Goal: Information Seeking & Learning: Learn about a topic

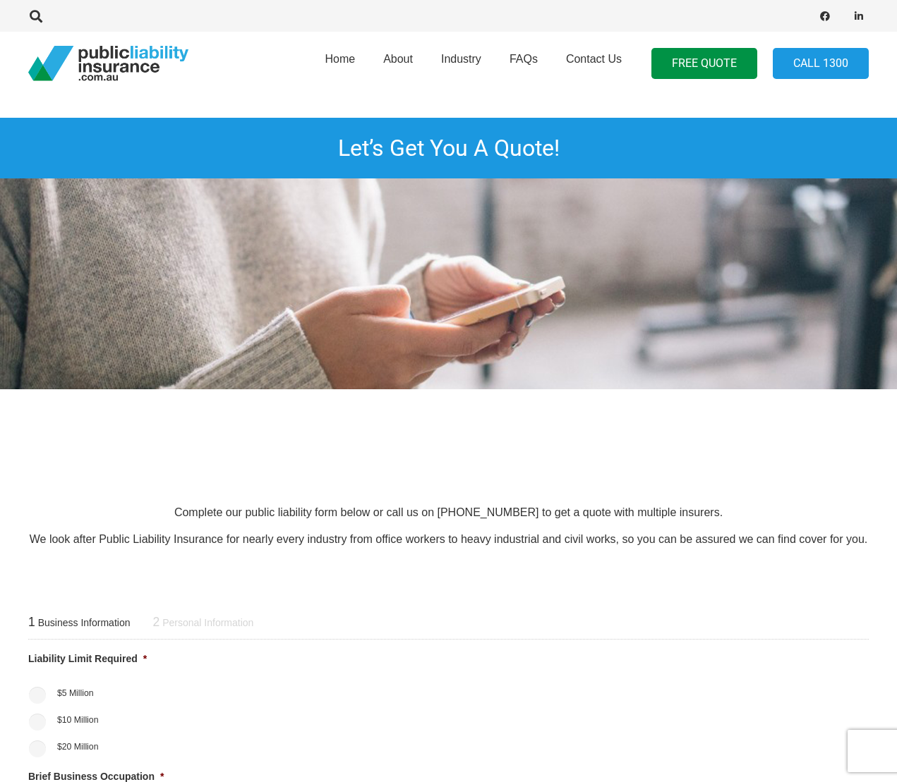
click at [233, 382] on article at bounding box center [225, 424] width 150 height 113
click at [579, 132] on h1 "Let’s Get You A Quote!" at bounding box center [448, 148] width 897 height 61
click at [183, 274] on img at bounding box center [448, 283] width 897 height 210
click at [479, 71] on link "Industry" at bounding box center [461, 64] width 68 height 72
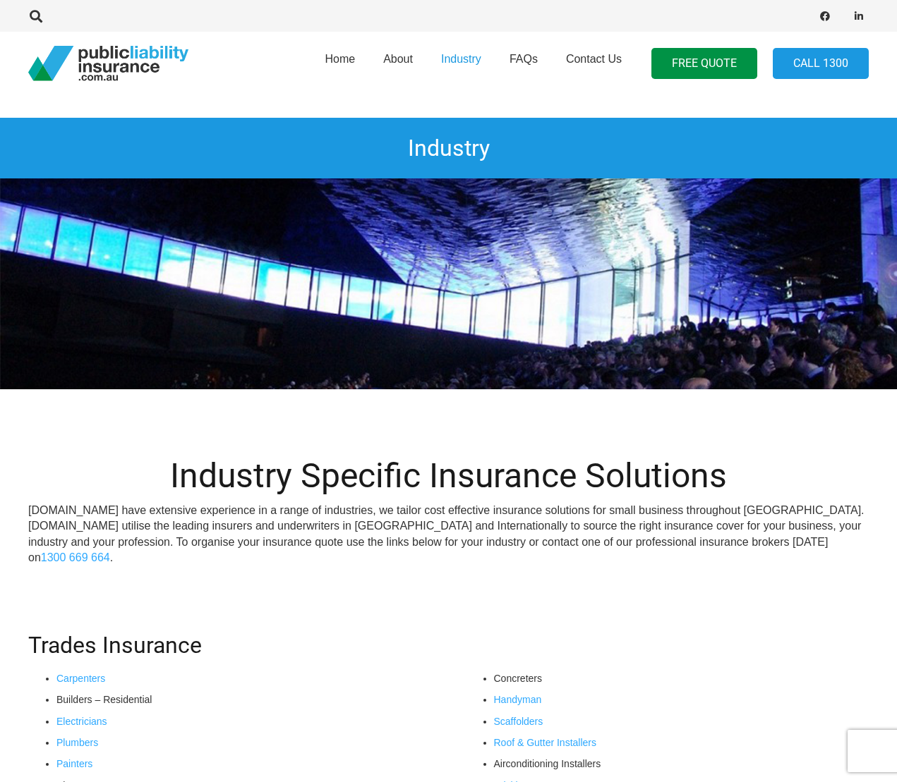
click at [650, 174] on h2 "Industry" at bounding box center [448, 148] width 897 height 61
